Goal: Find specific page/section: Find specific page/section

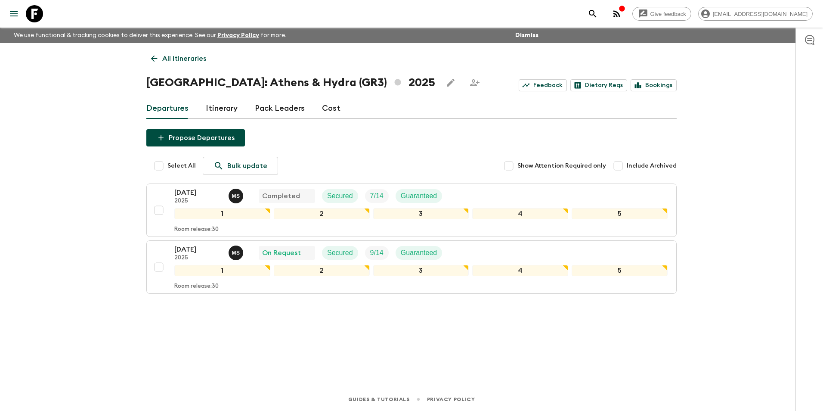
click at [157, 58] on icon at bounding box center [153, 58] width 9 height 9
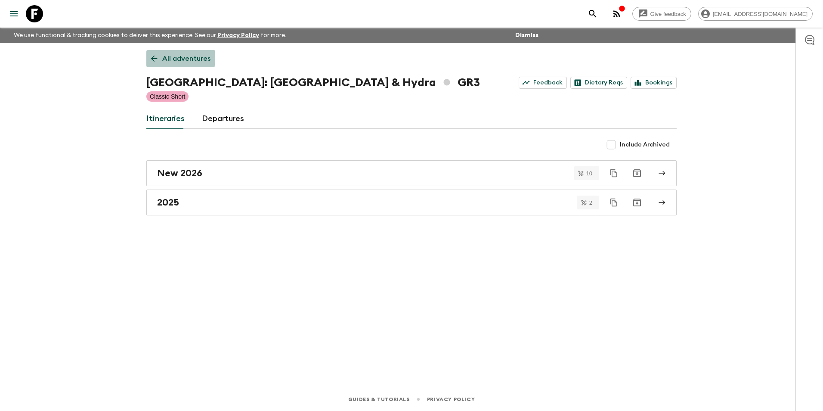
click at [157, 58] on icon at bounding box center [153, 58] width 9 height 9
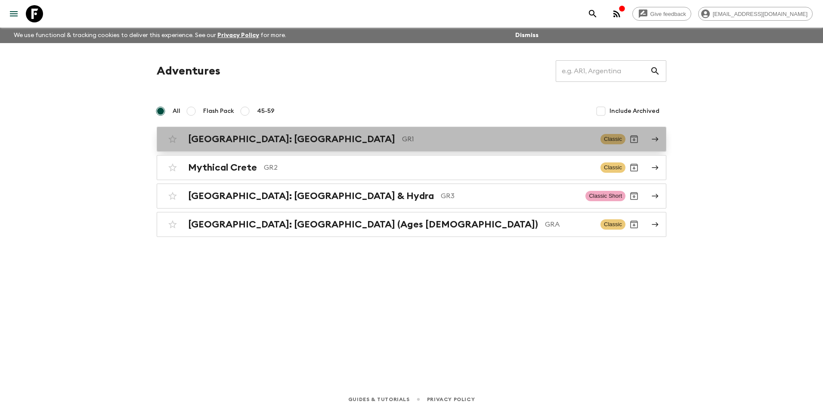
click at [206, 147] on div "[GEOGRAPHIC_DATA]: [GEOGRAPHIC_DATA] & the Islands GR1 Classic" at bounding box center [395, 138] width 462 height 17
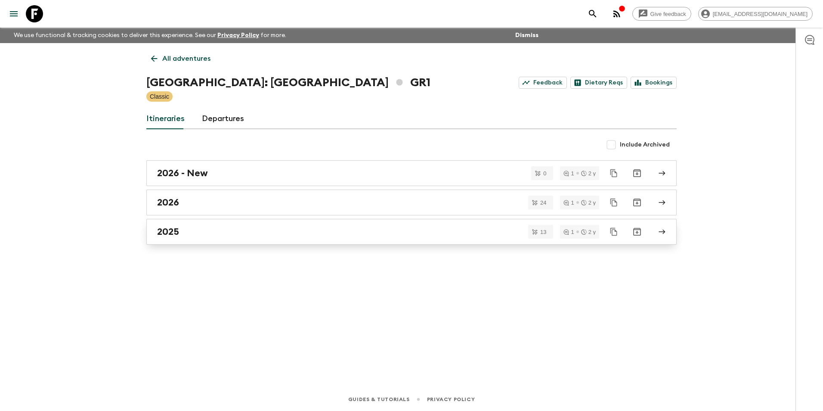
click at [174, 234] on h2 "2025" at bounding box center [168, 231] width 22 height 11
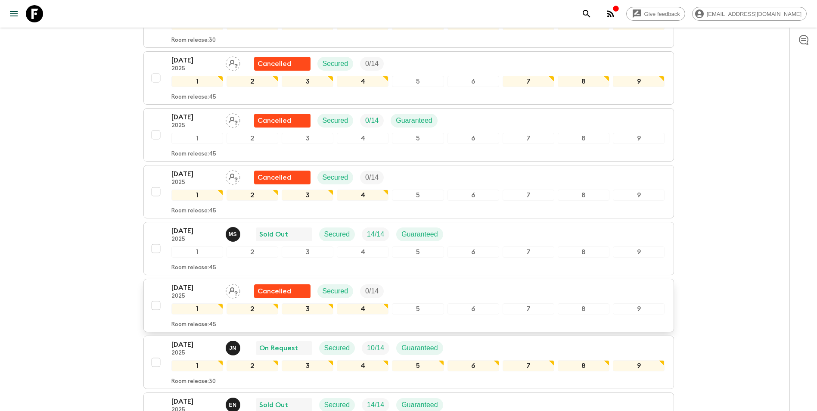
scroll to position [431, 0]
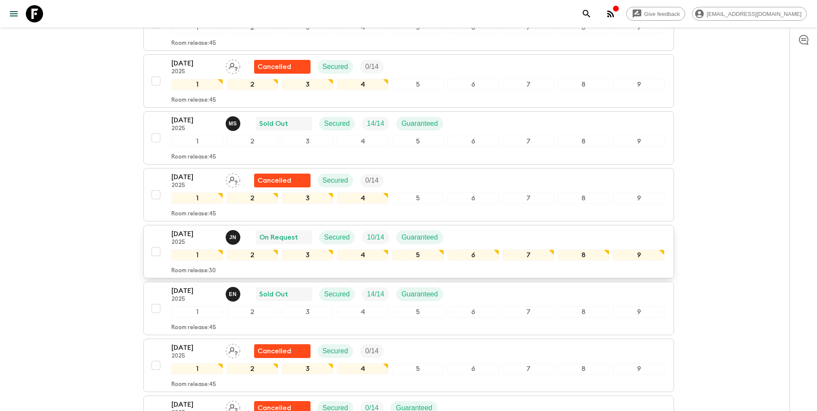
click at [193, 229] on p "[DATE]" at bounding box center [194, 234] width 47 height 10
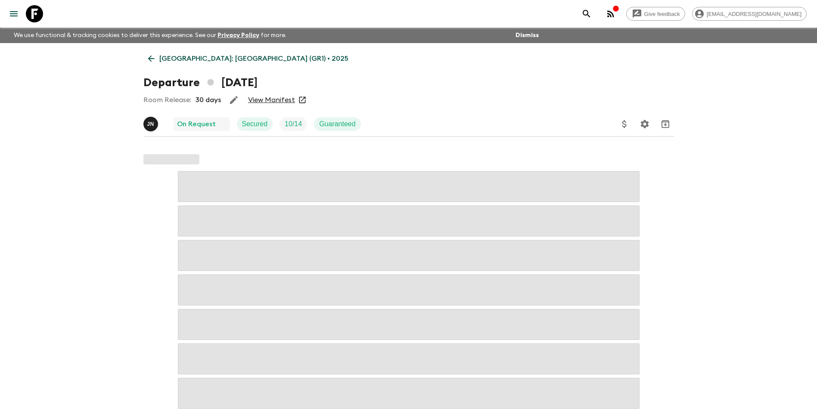
click at [261, 97] on link "View Manifest" at bounding box center [271, 100] width 47 height 9
